Goal: Book appointment/travel/reservation

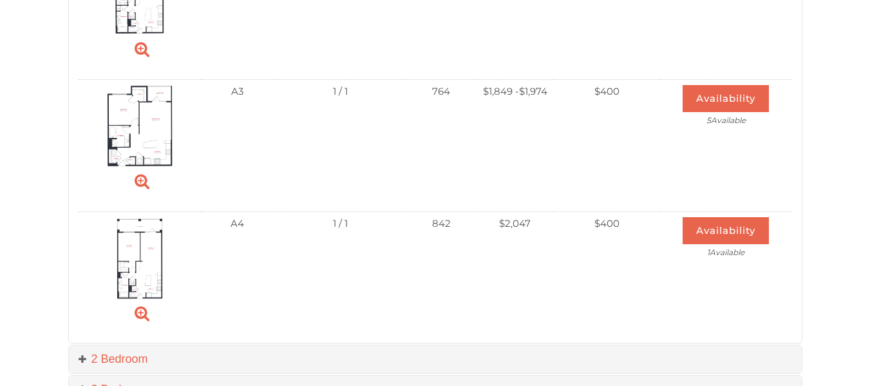
scroll to position [612, 0]
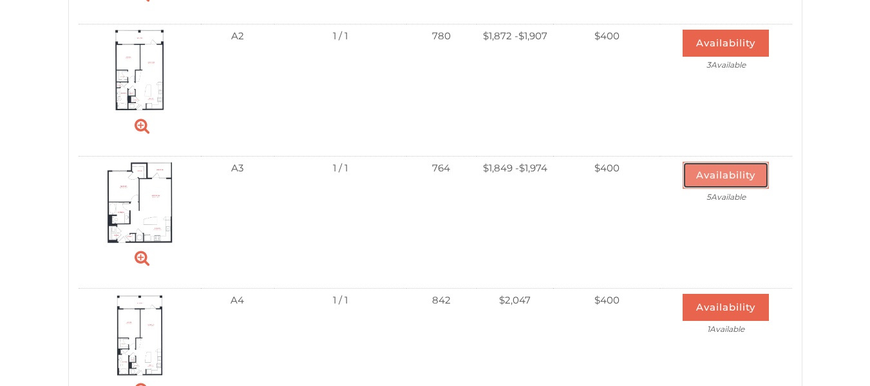
click at [730, 176] on button "Availability" at bounding box center [725, 175] width 86 height 27
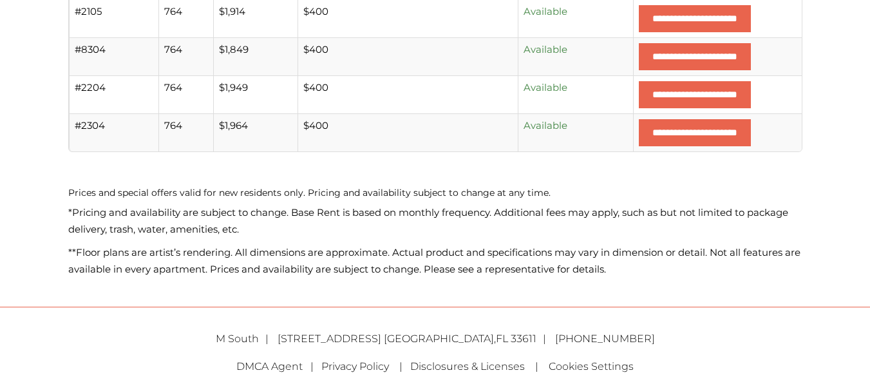
scroll to position [623, 0]
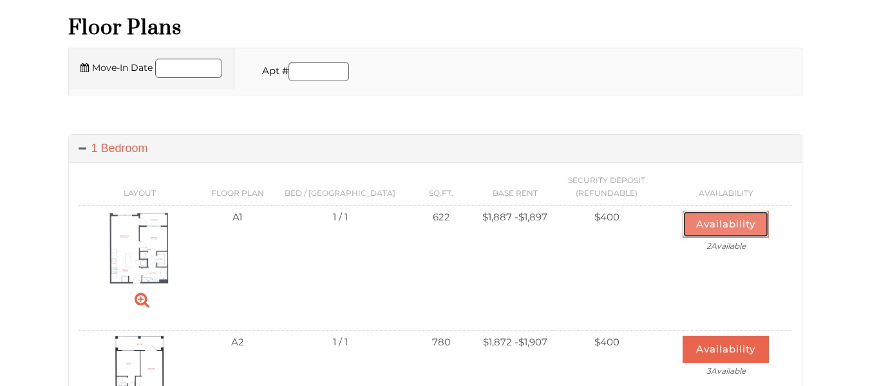
click at [744, 222] on button "Availability" at bounding box center [725, 224] width 86 height 27
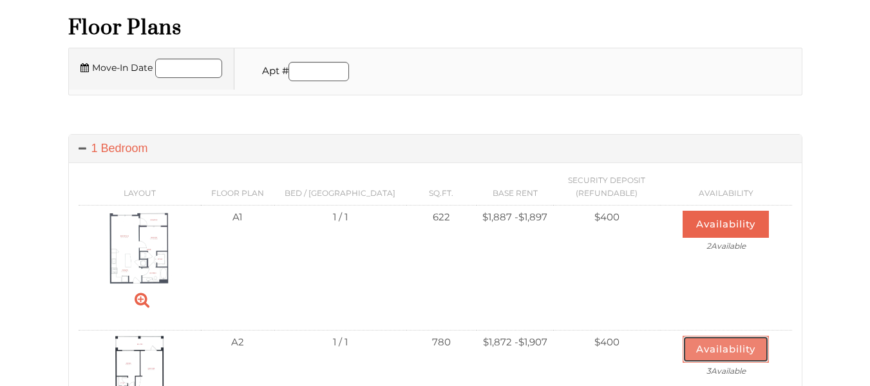
click at [720, 355] on button "Availability" at bounding box center [725, 348] width 86 height 27
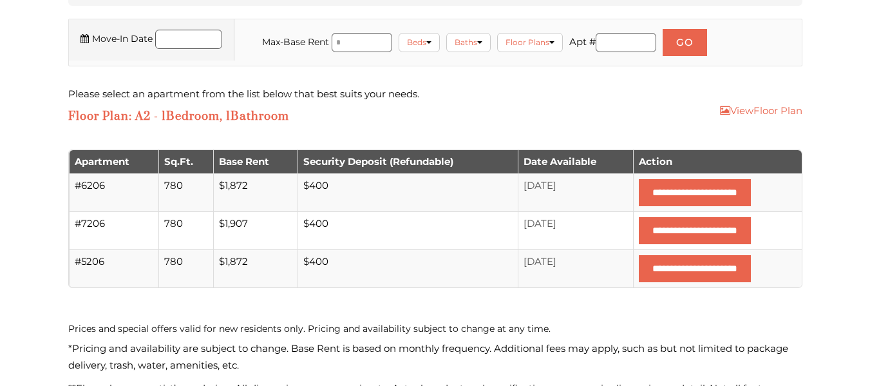
scroll to position [375, 0]
